Goal: Transaction & Acquisition: Purchase product/service

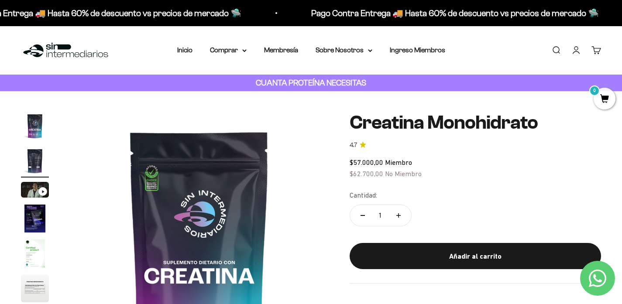
scroll to position [0, 269]
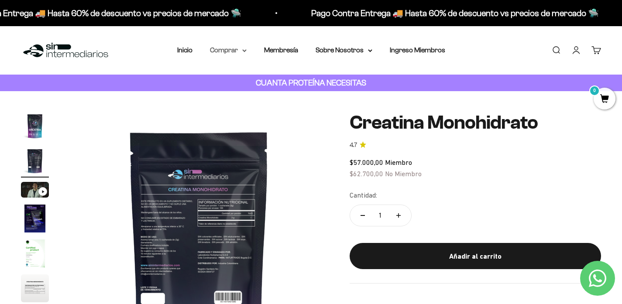
click at [216, 51] on summary "Comprar" at bounding box center [228, 49] width 37 height 11
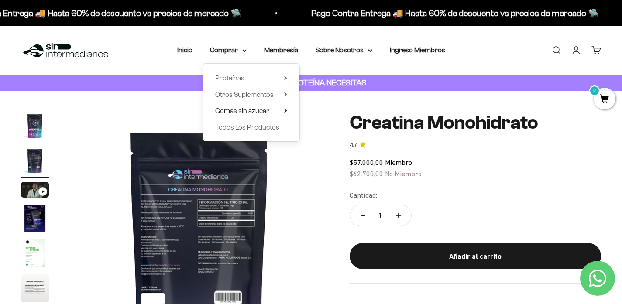
click at [262, 110] on span "Gomas sin azúcar" at bounding box center [242, 110] width 54 height 7
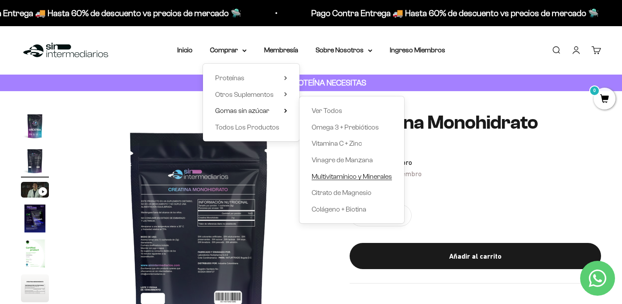
scroll to position [0, 0]
click at [352, 176] on span "Multivitamínico y Minerales" at bounding box center [351, 176] width 80 height 7
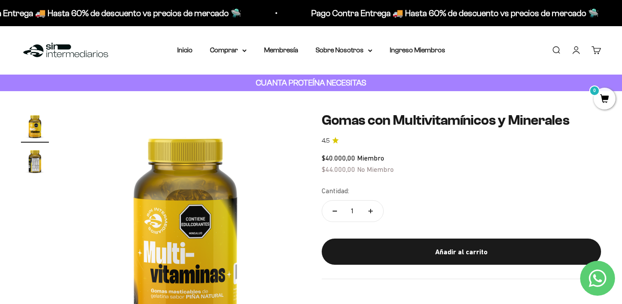
click at [575, 51] on link "Iniciar sesión" at bounding box center [576, 50] width 10 height 10
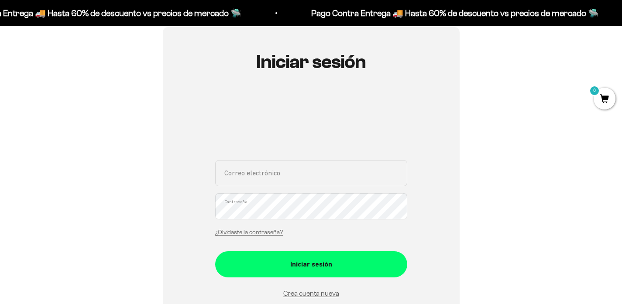
scroll to position [83, 0]
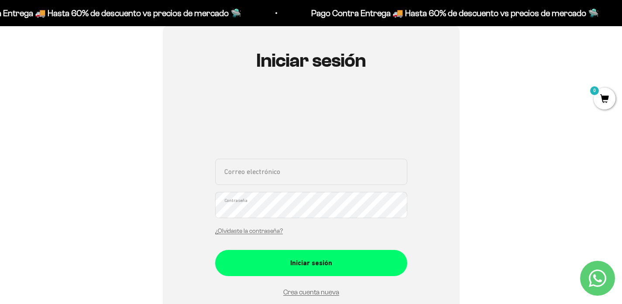
type input "sebas.bricen@outlook.com"
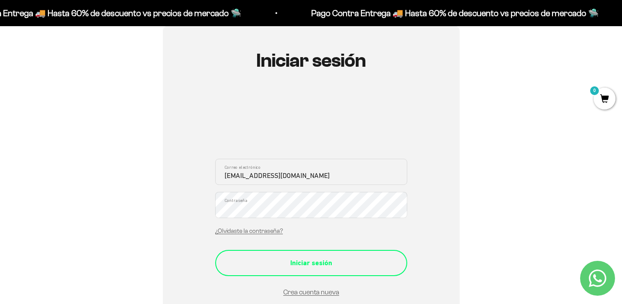
click at [301, 260] on div "Iniciar sesión" at bounding box center [311, 262] width 157 height 11
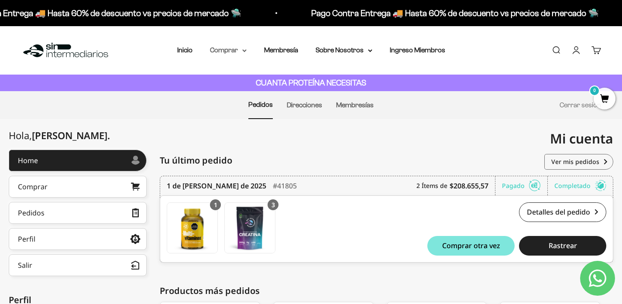
click at [219, 51] on summary "Comprar" at bounding box center [228, 49] width 37 height 11
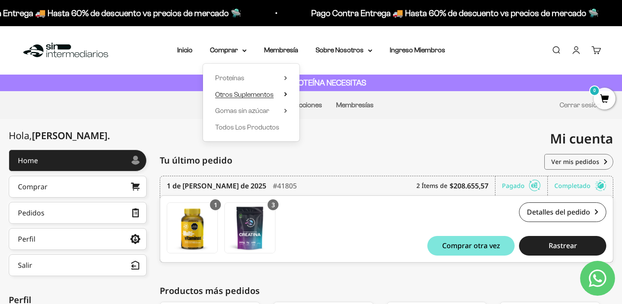
click at [263, 89] on span "Otros Suplementos" at bounding box center [244, 94] width 58 height 11
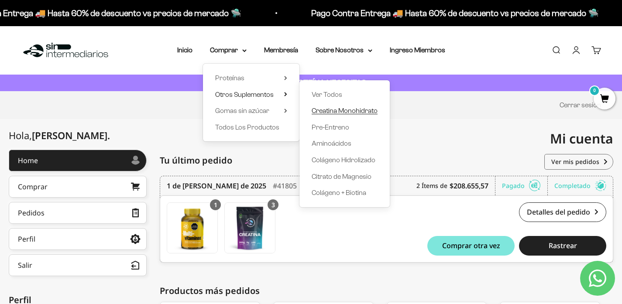
click at [333, 113] on span "Creatina Monohidrato" at bounding box center [344, 110] width 66 height 7
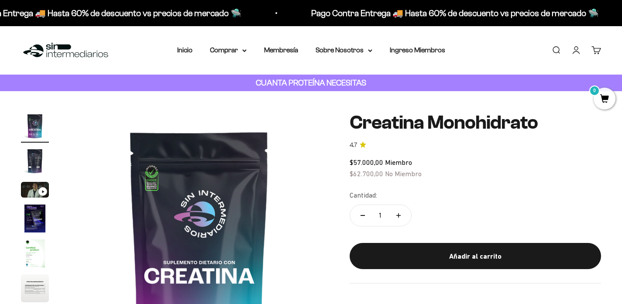
click at [399, 216] on icon "Aumentar cantidad" at bounding box center [398, 215] width 4 height 4
type input "3"
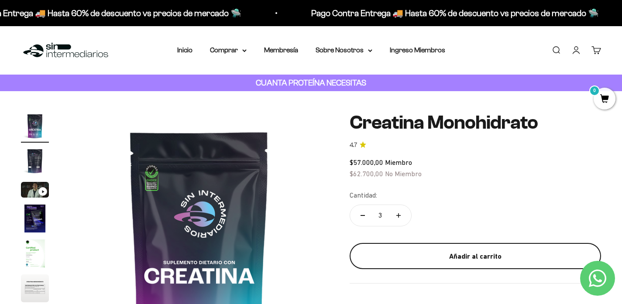
click at [459, 252] on div "Añadir al carrito" at bounding box center [475, 256] width 216 height 11
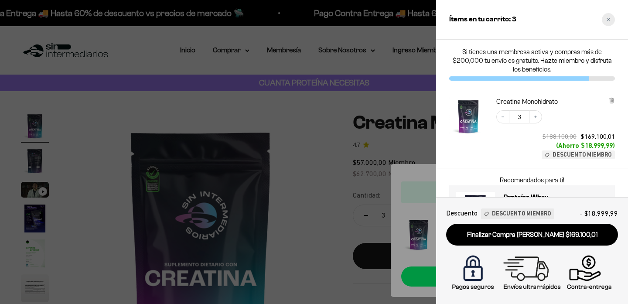
click at [610, 19] on div "Close cart" at bounding box center [608, 19] width 13 height 13
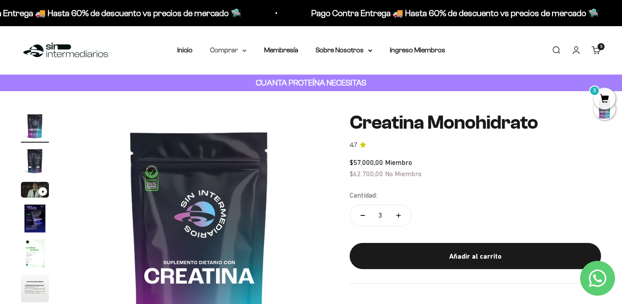
click at [217, 51] on summary "Comprar" at bounding box center [228, 49] width 37 height 11
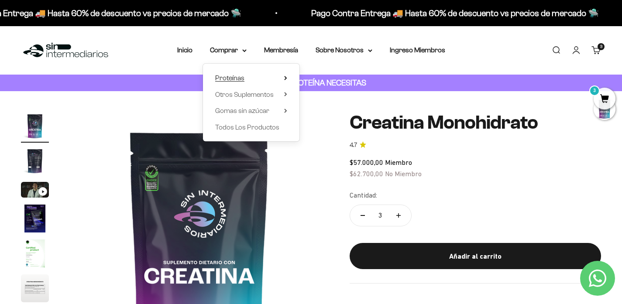
click at [234, 80] on span "Proteínas" at bounding box center [229, 77] width 29 height 7
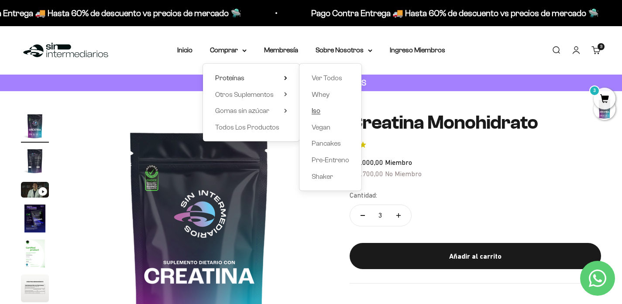
click at [311, 110] on span "Iso" at bounding box center [315, 110] width 9 height 7
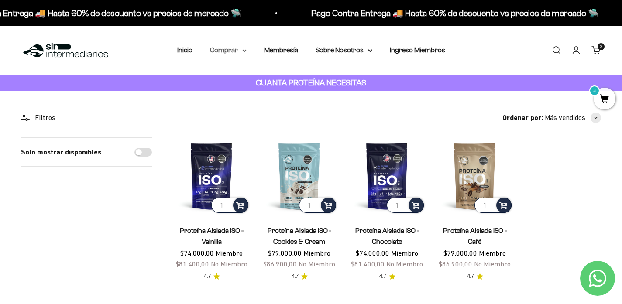
click at [210, 51] on summary "Comprar" at bounding box center [228, 49] width 37 height 11
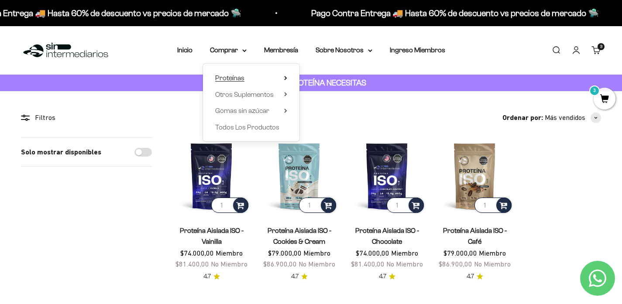
click at [278, 77] on summary "Proteínas" at bounding box center [251, 77] width 72 height 11
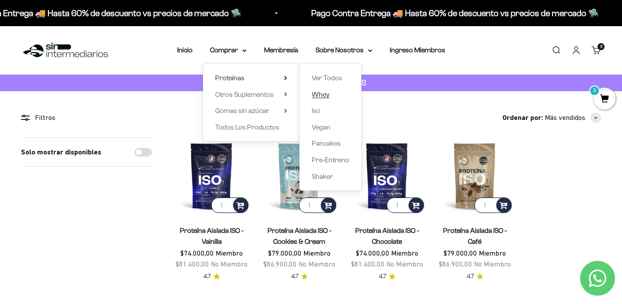
click at [323, 93] on span "Whey" at bounding box center [320, 94] width 18 height 7
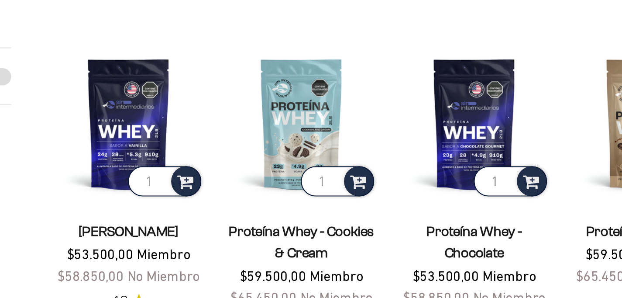
click at [194, 137] on product-list "1 Proteína Whey - Vainilla $53.500,00 Miembro $58.850,00 No Miembro 4.8 1 Prote…" at bounding box center [387, 209] width 428 height 144
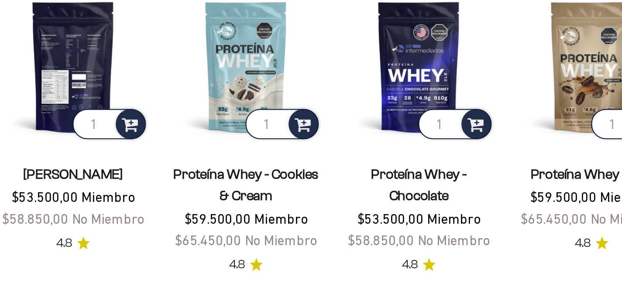
click at [173, 137] on img at bounding box center [211, 175] width 77 height 77
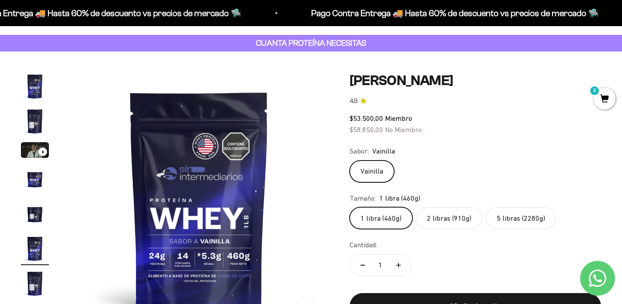
scroll to position [39, 0]
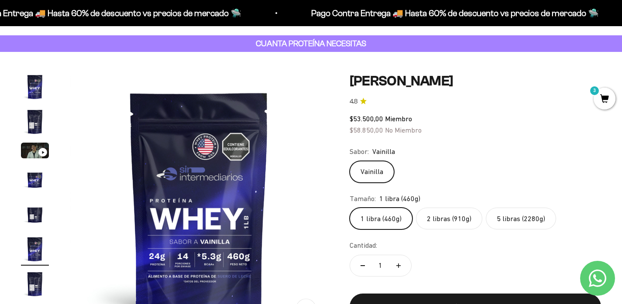
click at [439, 219] on label "2 libras (910g)" at bounding box center [449, 219] width 66 height 22
click at [349, 208] on input "2 libras (910g)" at bounding box center [349, 207] width 0 height 0
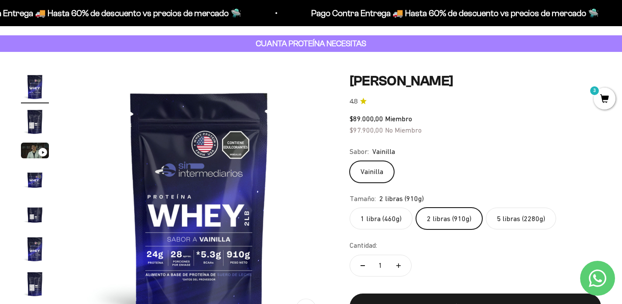
click at [390, 216] on label "1 libra (460g)" at bounding box center [380, 219] width 63 height 22
click at [349, 208] on input "1 libra (460g)" at bounding box center [349, 207] width 0 height 0
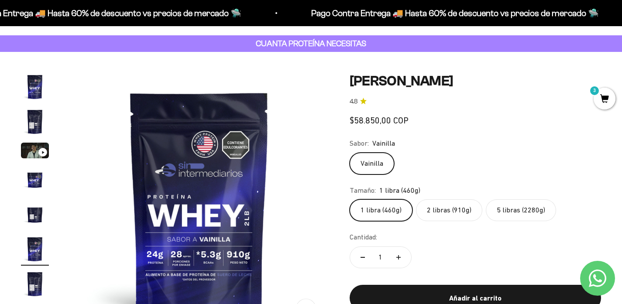
scroll to position [0, 1345]
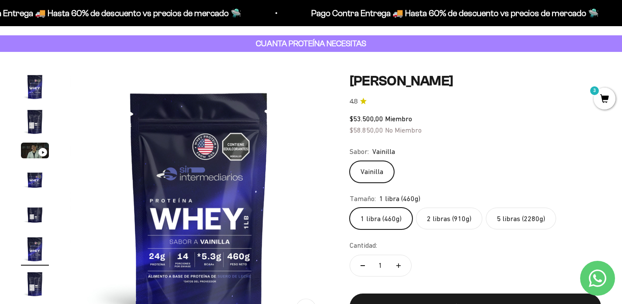
click at [438, 221] on label "2 libras (910g)" at bounding box center [449, 219] width 66 height 22
click at [349, 208] on input "2 libras (910g)" at bounding box center [349, 207] width 0 height 0
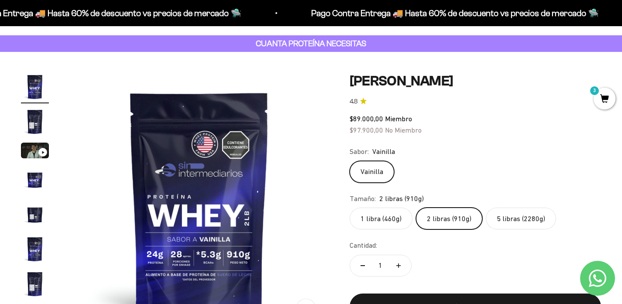
click at [512, 217] on label "5 libras (2280g)" at bounding box center [521, 219] width 70 height 22
click at [349, 208] on input "5 libras (2280g)" at bounding box center [349, 207] width 0 height 0
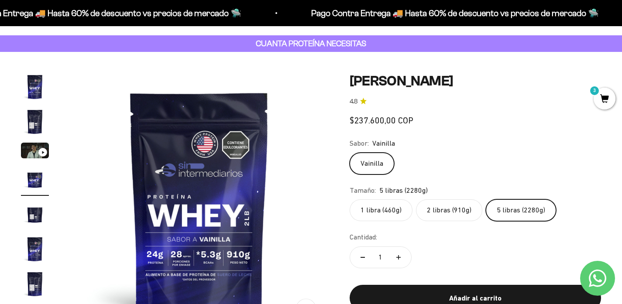
scroll to position [0, 807]
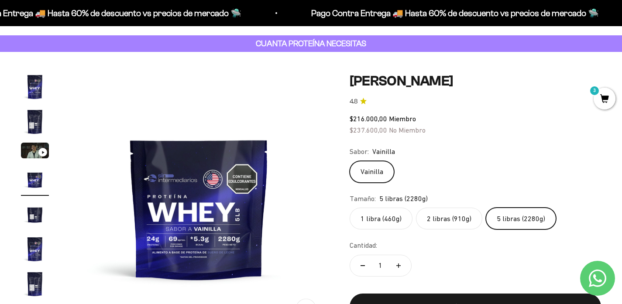
click at [445, 217] on label "2 libras (910g)" at bounding box center [449, 219] width 66 height 22
click at [349, 208] on input "2 libras (910g)" at bounding box center [349, 207] width 0 height 0
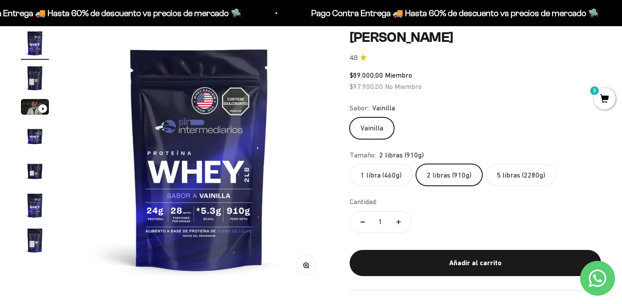
scroll to position [92, 0]
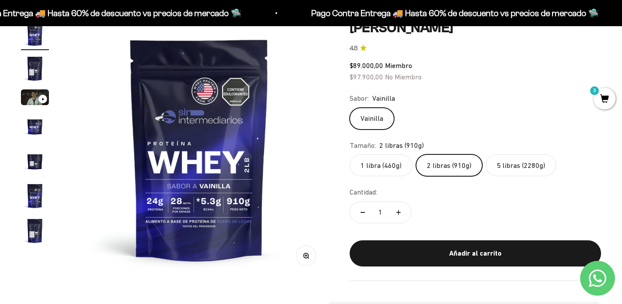
click at [506, 162] on label "5 libras (2280g)" at bounding box center [521, 165] width 70 height 22
click at [349, 154] on input "5 libras (2280g)" at bounding box center [349, 154] width 0 height 0
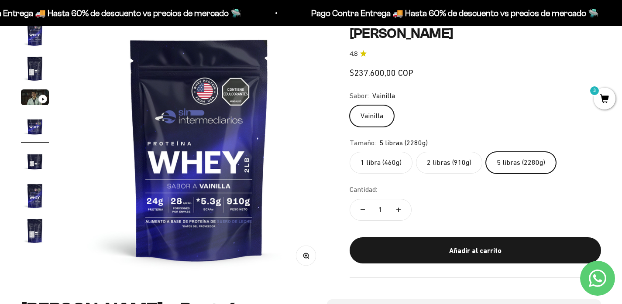
scroll to position [0, 807]
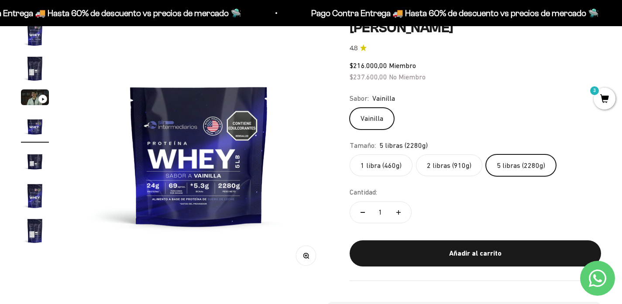
click at [460, 168] on label "2 libras (910g)" at bounding box center [449, 165] width 66 height 22
click at [349, 154] on input "2 libras (910g)" at bounding box center [349, 154] width 0 height 0
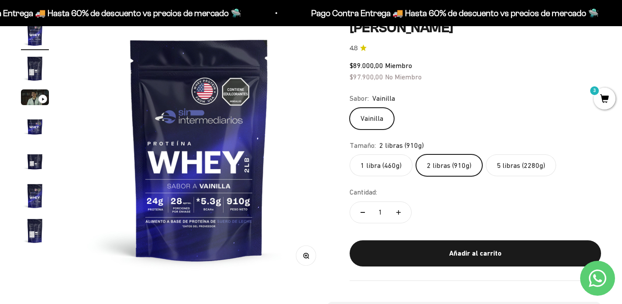
click at [508, 171] on label "5 libras (2280g)" at bounding box center [521, 165] width 70 height 22
click at [349, 154] on input "5 libras (2280g)" at bounding box center [349, 154] width 0 height 0
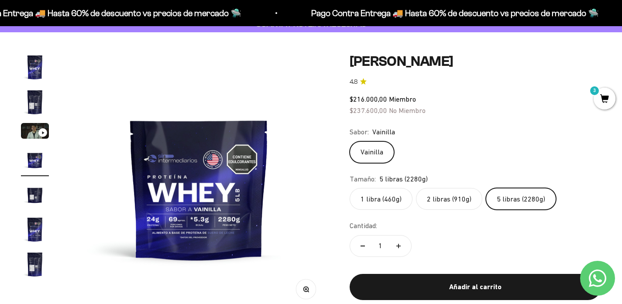
scroll to position [61, 0]
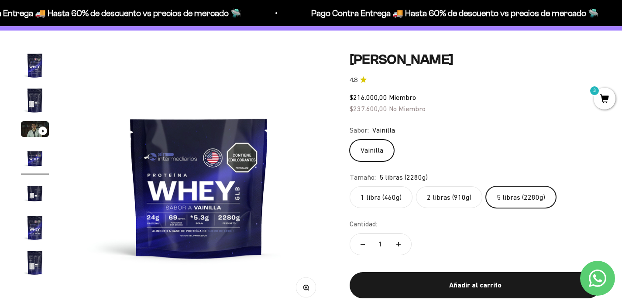
click at [445, 199] on label "2 libras (910g)" at bounding box center [449, 197] width 66 height 22
click at [349, 186] on input "2 libras (910g)" at bounding box center [349, 186] width 0 height 0
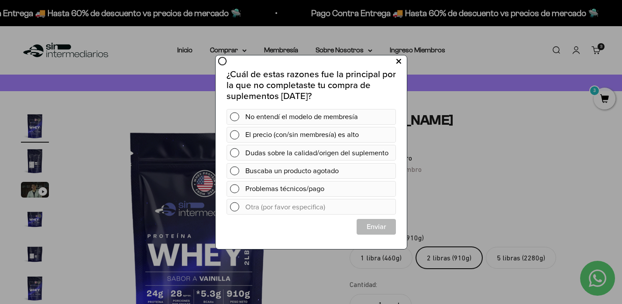
click at [394, 58] on button at bounding box center [398, 61] width 16 height 14
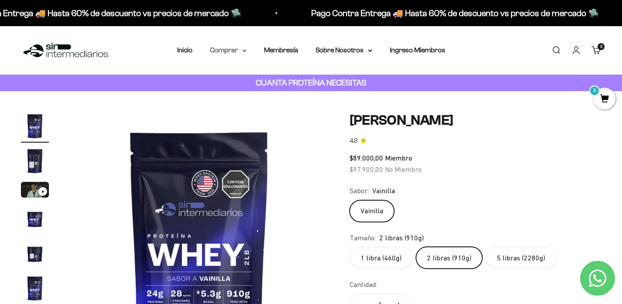
click at [219, 51] on summary "Comprar" at bounding box center [228, 49] width 37 height 11
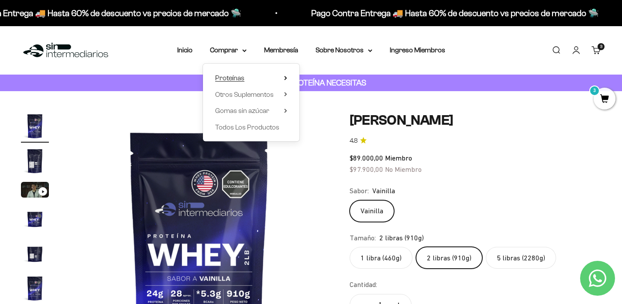
click at [240, 80] on summary "Proteínas" at bounding box center [251, 77] width 72 height 11
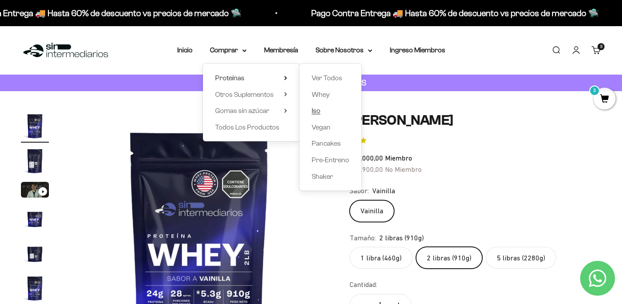
click at [320, 108] on link "Iso" at bounding box center [330, 110] width 38 height 11
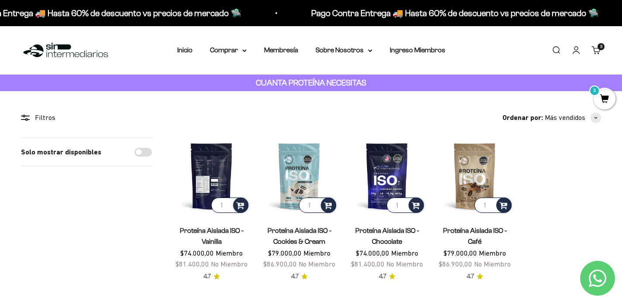
click at [219, 172] on img at bounding box center [211, 175] width 77 height 77
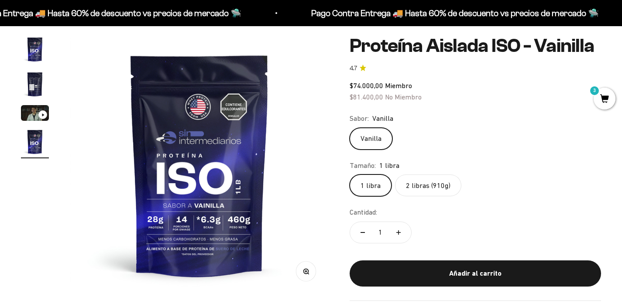
scroll to position [104, 0]
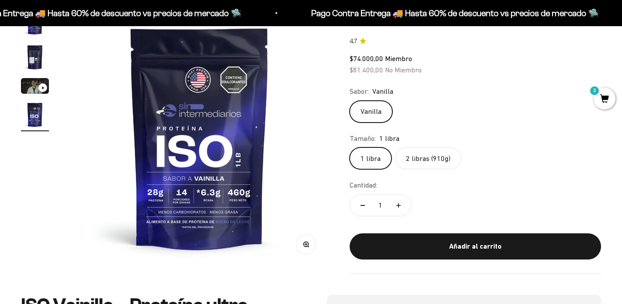
click at [425, 169] on label "2 libras (910g)" at bounding box center [428, 158] width 66 height 22
click at [349, 147] on input "2 libras (910g)" at bounding box center [349, 147] width 0 height 0
